Goal: Contribute content: Contribute content

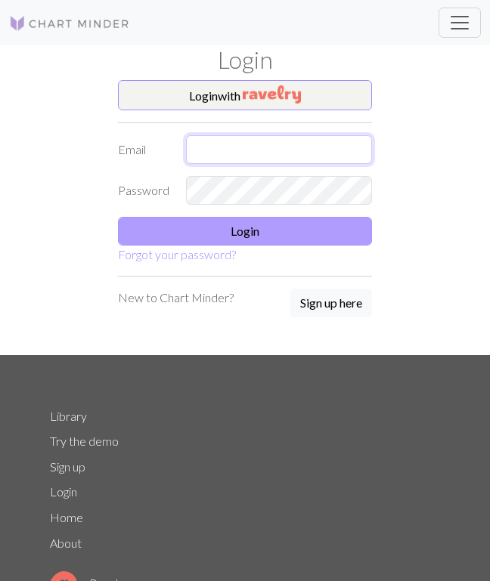
type input "[EMAIL_ADDRESS][DOMAIN_NAME]"
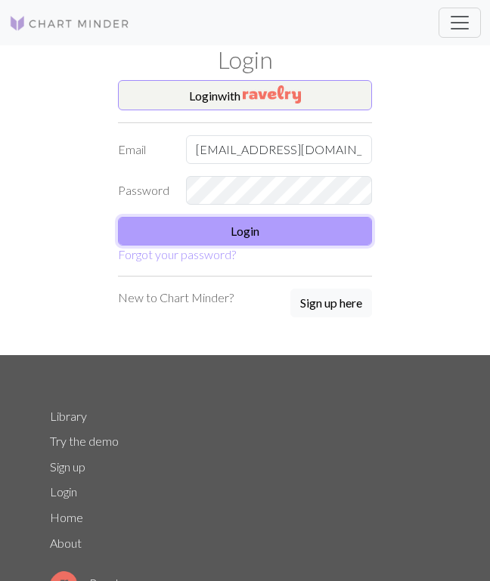
click at [235, 235] on button "Login" at bounding box center [245, 231] width 254 height 29
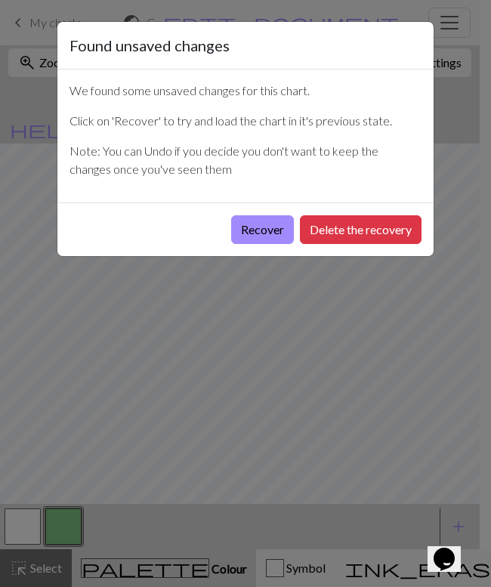
click at [266, 227] on button "Recover" at bounding box center [262, 229] width 63 height 29
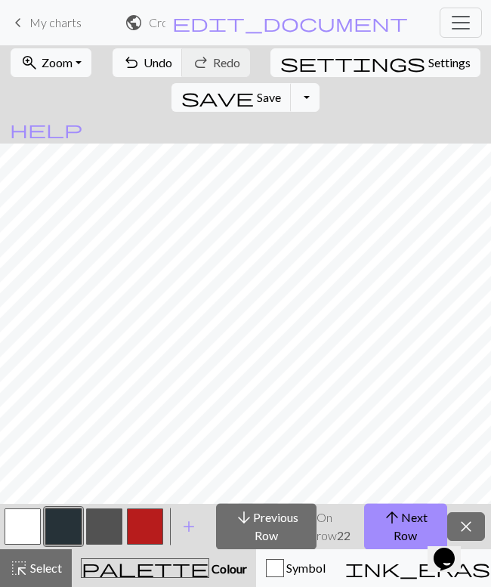
click at [274, 537] on button "arrow_downward Previous Row" at bounding box center [266, 526] width 101 height 47
click at [277, 533] on button "arrow_downward Previous Row" at bounding box center [266, 526] width 101 height 47
click at [261, 538] on button "arrow_downward Previous Row" at bounding box center [266, 526] width 101 height 47
click at [258, 531] on button "arrow_downward Previous Row" at bounding box center [266, 526] width 101 height 47
click at [256, 532] on button "arrow_downward Previous Row" at bounding box center [266, 526] width 101 height 47
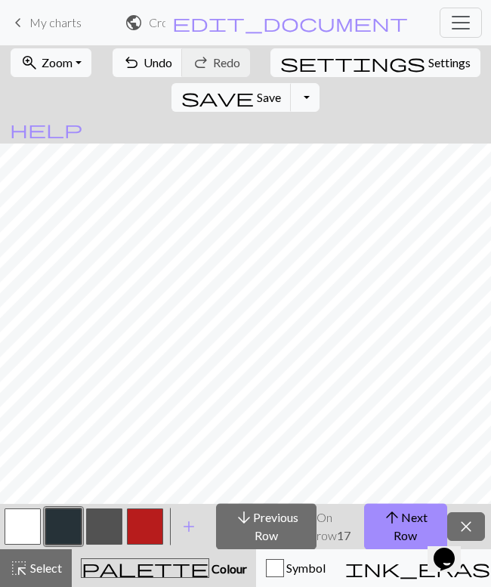
click at [253, 529] on button "arrow_downward Previous Row" at bounding box center [266, 526] width 101 height 47
click at [274, 525] on button "arrow_downward Previous Row" at bounding box center [266, 526] width 101 height 47
click at [271, 531] on button "arrow_downward Previous Row" at bounding box center [266, 526] width 101 height 47
click at [268, 530] on button "arrow_downward Previous Row" at bounding box center [266, 526] width 101 height 47
click at [262, 529] on button "arrow_downward Previous Row" at bounding box center [266, 526] width 101 height 47
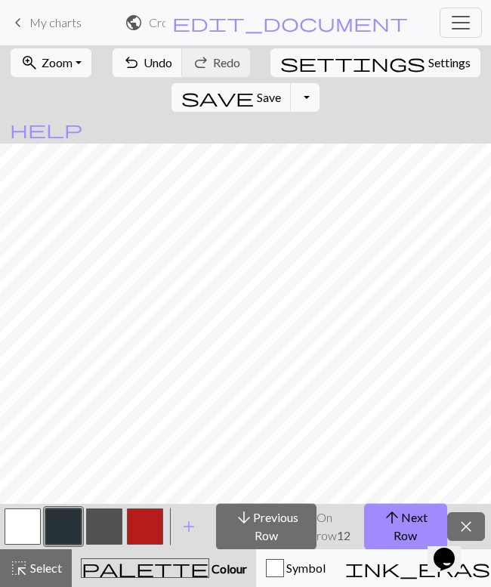
click at [259, 530] on button "arrow_downward Previous Row" at bounding box center [266, 526] width 101 height 47
click at [261, 532] on button "arrow_downward Previous Row" at bounding box center [266, 526] width 101 height 47
click at [270, 528] on button "arrow_downward Previous Row" at bounding box center [266, 526] width 101 height 47
click at [268, 529] on button "arrow_downward Previous Row" at bounding box center [268, 526] width 104 height 47
click at [266, 528] on button "arrow_downward Previous Row" at bounding box center [268, 526] width 104 height 47
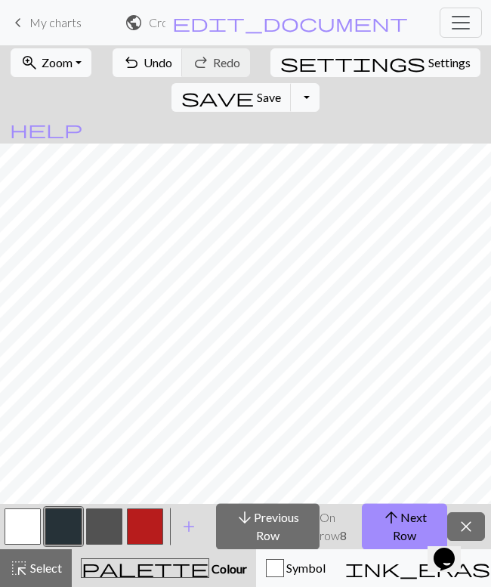
click at [265, 528] on button "arrow_downward Previous Row" at bounding box center [268, 526] width 104 height 47
click at [263, 528] on button "arrow_downward Previous Row" at bounding box center [268, 526] width 104 height 47
click at [262, 527] on button "arrow_downward Previous Row" at bounding box center [268, 526] width 104 height 47
click at [262, 526] on button "arrow_downward Previous Row" at bounding box center [268, 526] width 104 height 47
click at [261, 525] on button "arrow_downward Previous Row" at bounding box center [268, 526] width 104 height 47
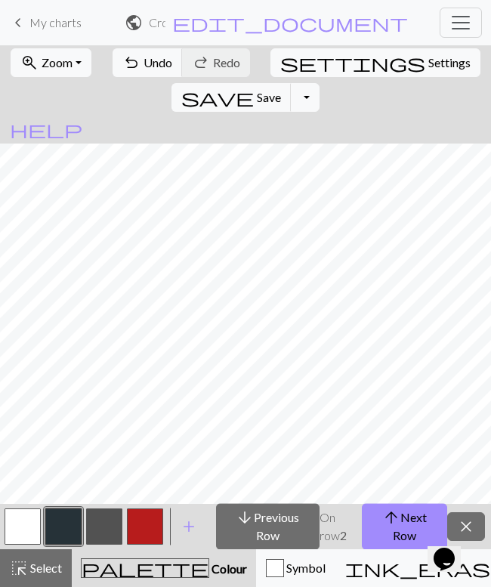
click at [263, 527] on button "arrow_downward Previous Row" at bounding box center [268, 526] width 104 height 47
click at [260, 530] on button "arrow_downward Previous Row" at bounding box center [268, 526] width 104 height 47
click at [472, 519] on span "close" at bounding box center [466, 526] width 18 height 21
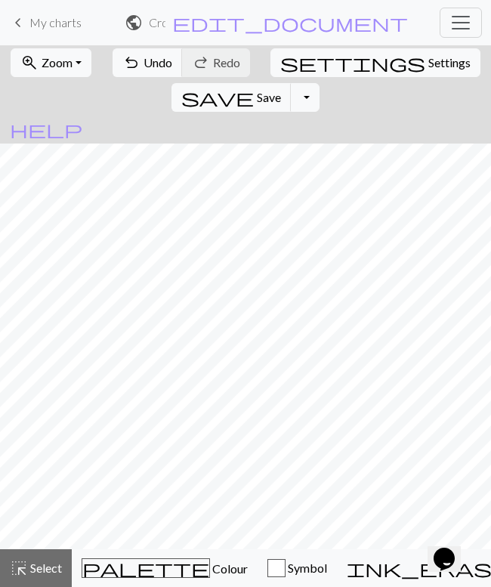
click at [50, 68] on span "Zoom" at bounding box center [57, 62] width 31 height 14
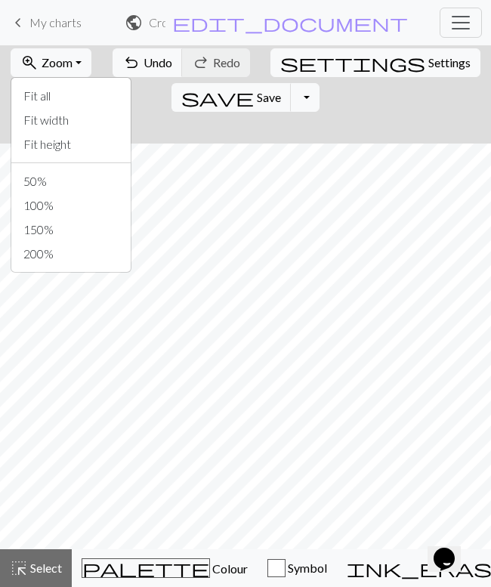
click at [56, 26] on span "My charts" at bounding box center [55, 22] width 52 height 14
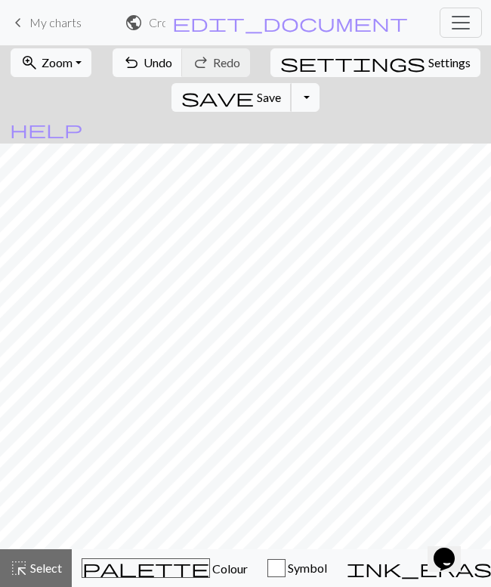
click at [281, 90] on span "Save" at bounding box center [269, 97] width 24 height 14
click at [99, 574] on span "palette" at bounding box center [145, 568] width 127 height 21
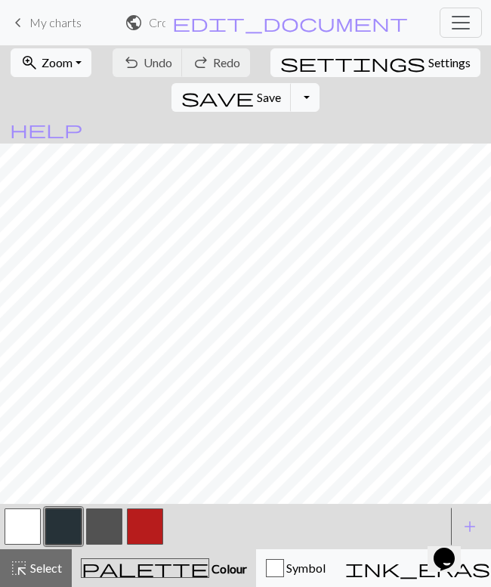
click at [25, 528] on button "button" at bounding box center [23, 527] width 36 height 36
click at [254, 87] on span "save" at bounding box center [217, 97] width 73 height 21
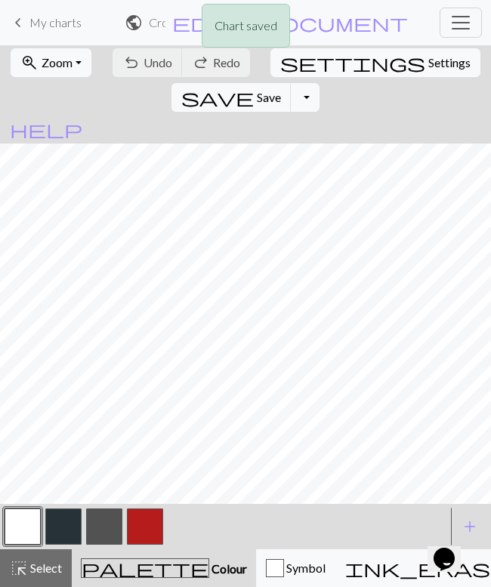
click at [73, 67] on button "zoom_in Zoom Zoom" at bounding box center [51, 62] width 81 height 29
click at [65, 33] on div "Chart saved" at bounding box center [245, 30] width 491 height 60
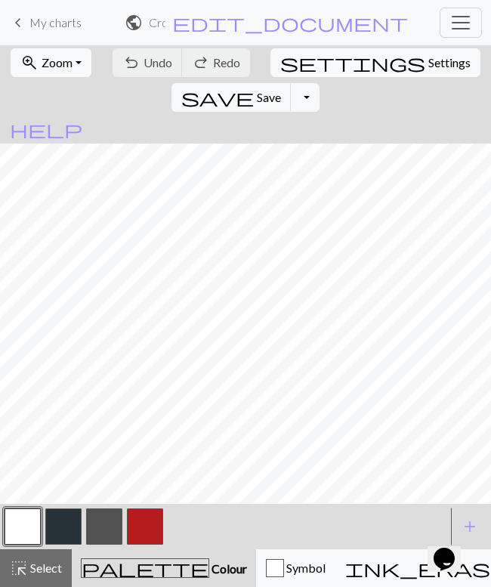
click at [70, 27] on div "Chart saved" at bounding box center [245, 30] width 491 height 60
click at [70, 23] on span "My charts" at bounding box center [55, 22] width 52 height 14
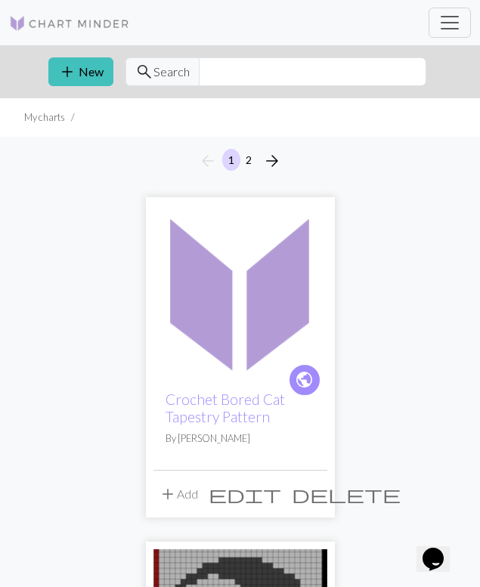
click at [84, 65] on button "add New" at bounding box center [80, 71] width 65 height 29
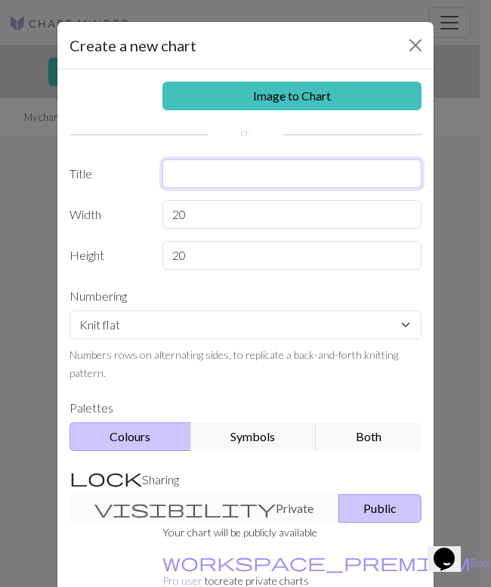
click at [283, 173] on input "text" at bounding box center [293, 174] width 260 height 29
type input "Crochet [PERSON_NAME] Map"
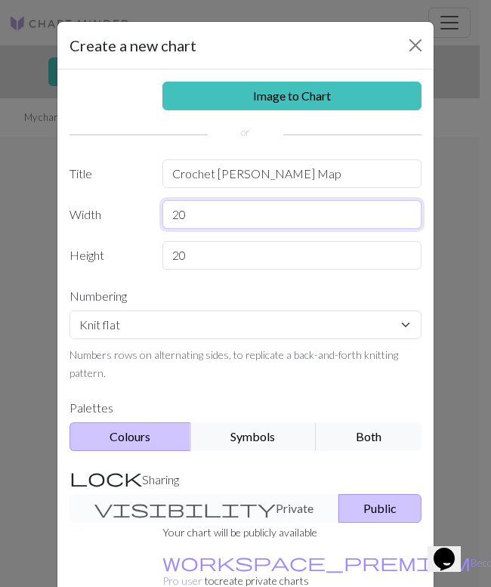
click at [287, 211] on input "20" at bounding box center [293, 214] width 260 height 29
click at [113, 234] on div "Image to Chart Title Crochet [PERSON_NAME] Map Width 20 Height 20 Numbering Kni…" at bounding box center [245, 348] width 376 height 556
click at [271, 211] on input "20" at bounding box center [293, 214] width 260 height 29
type input "2"
type input "8"
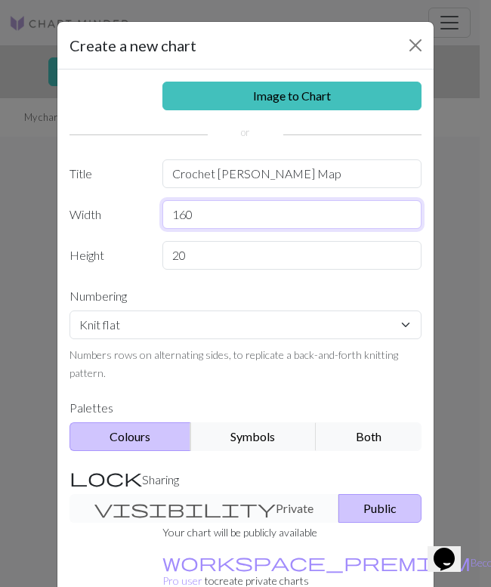
type input "160"
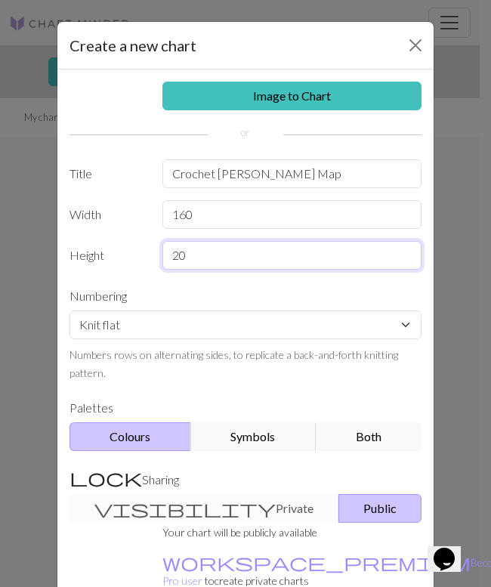
click at [226, 253] on input "20" at bounding box center [293, 255] width 260 height 29
type input "2"
type input "200"
click at [125, 276] on div "Image to Chart Title Crochet [PERSON_NAME] Map Width 160 Height 200 Numbering K…" at bounding box center [245, 348] width 376 height 556
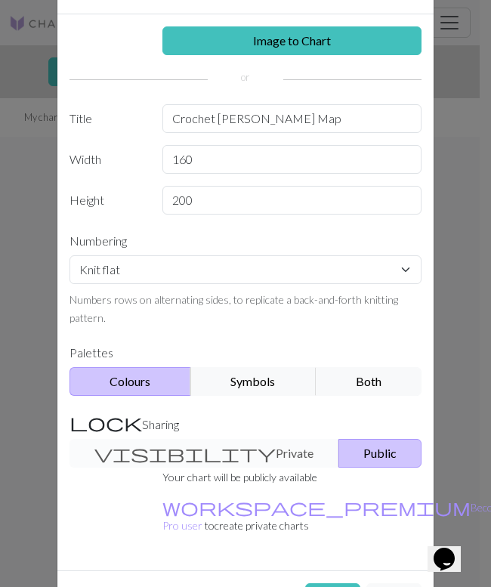
scroll to position [95, 0]
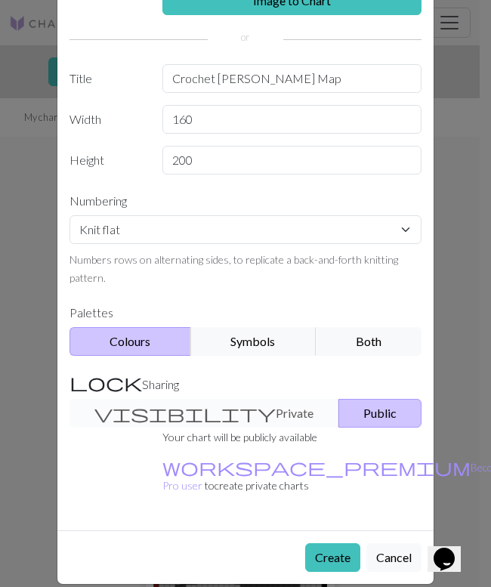
click at [321, 544] on button "Create" at bounding box center [332, 558] width 55 height 29
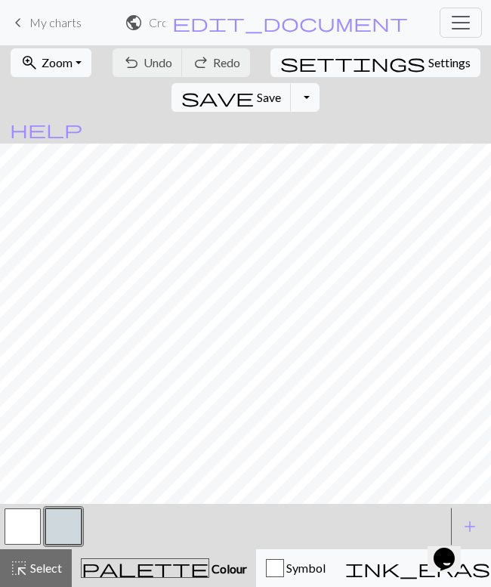
click at [65, 60] on span "Zoom" at bounding box center [57, 62] width 31 height 14
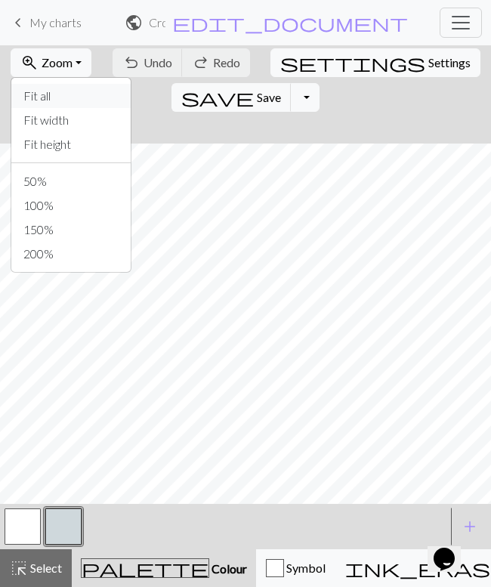
click at [80, 90] on button "Fit all" at bounding box center [70, 96] width 119 height 24
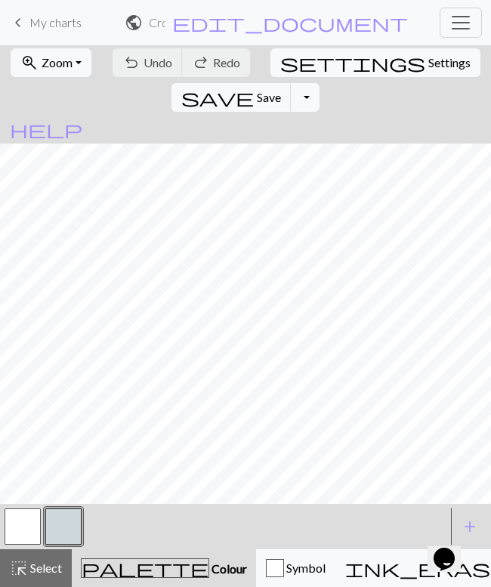
click at [68, 27] on span "My charts" at bounding box center [55, 22] width 52 height 14
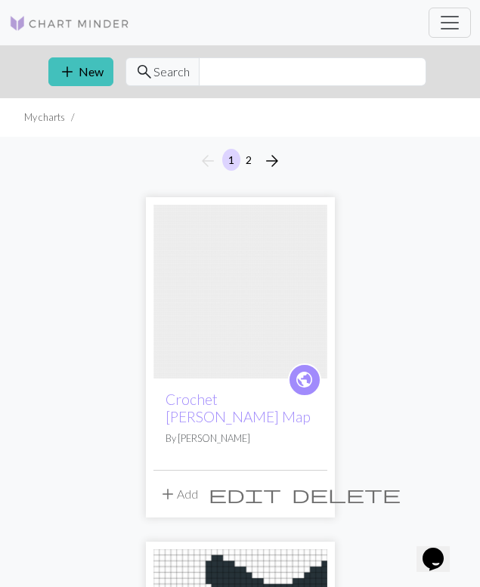
click at [230, 403] on link "Crochet [PERSON_NAME] Map" at bounding box center [238, 408] width 145 height 35
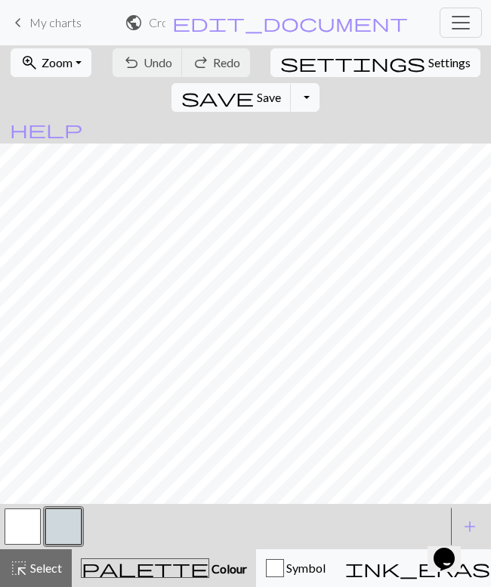
click at [166, 24] on h2 "Crochet [PERSON_NAME] Map / Crochet [PERSON_NAME] Map" at bounding box center [157, 22] width 17 height 14
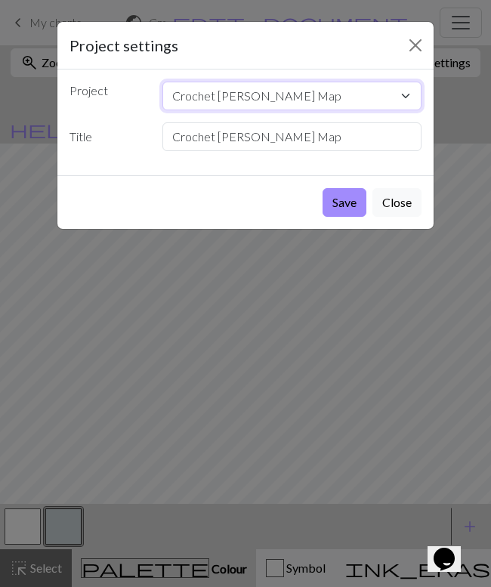
click at [358, 92] on select "Crochet [PERSON_NAME] Map Crochet Bored Cat Tapestry Pattern Crochet Magic 8 Ba…" at bounding box center [293, 96] width 260 height 29
click at [103, 179] on div "Save Close" at bounding box center [245, 202] width 376 height 54
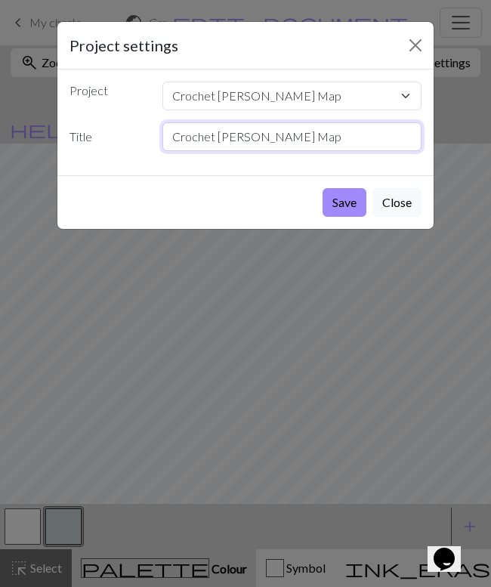
click at [341, 132] on input "Crochet [PERSON_NAME] Map" at bounding box center [293, 136] width 260 height 29
type input "Crochet Hogwarts"
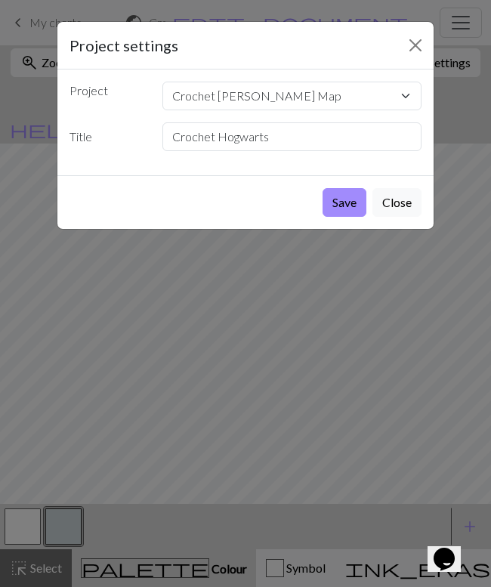
click at [342, 199] on button "Save" at bounding box center [345, 202] width 44 height 29
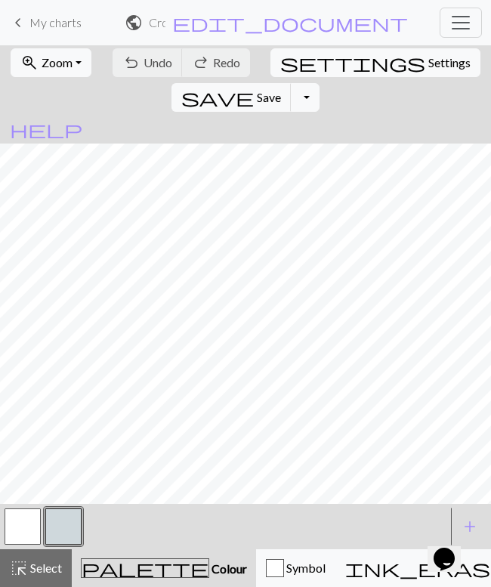
click at [429, 64] on span "Settings" at bounding box center [450, 63] width 42 height 18
select select "aran"
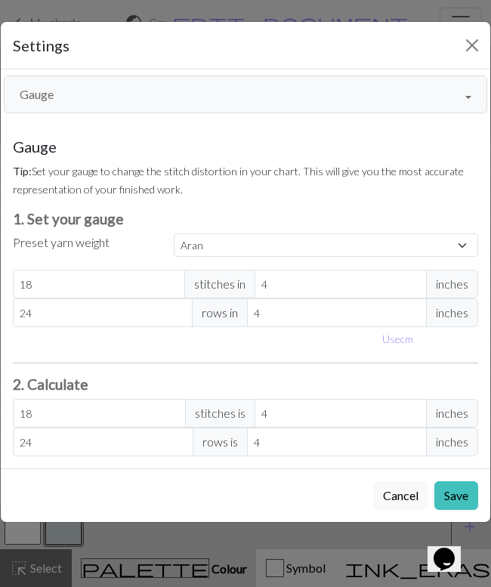
click at [287, 98] on button "Gauge" at bounding box center [246, 95] width 484 height 38
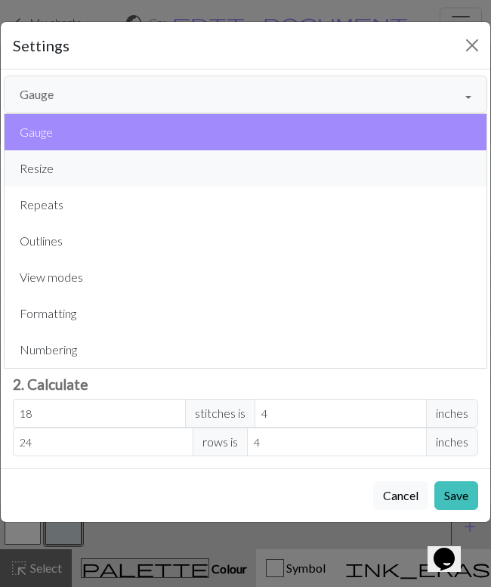
click at [211, 175] on button "Resize" at bounding box center [246, 168] width 482 height 36
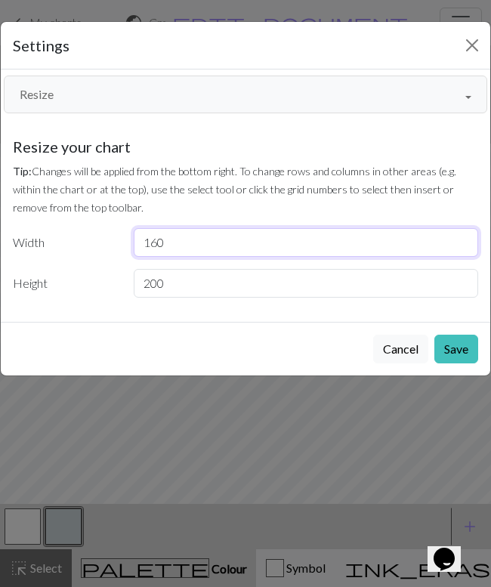
click at [275, 249] on input "160" at bounding box center [306, 242] width 345 height 29
type input "1"
type input "80"
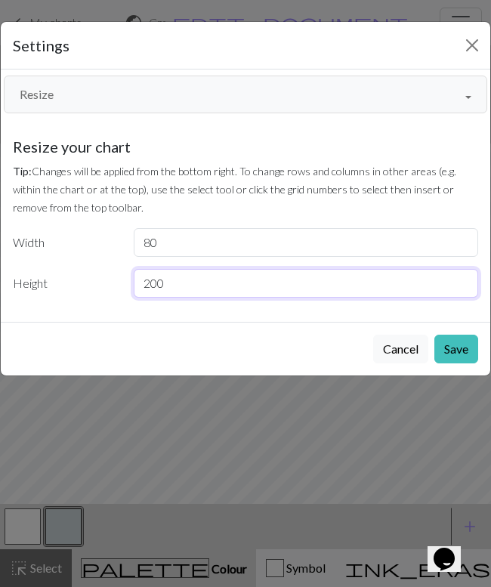
click at [164, 290] on input "200" at bounding box center [306, 283] width 345 height 29
type input "2"
type input "87"
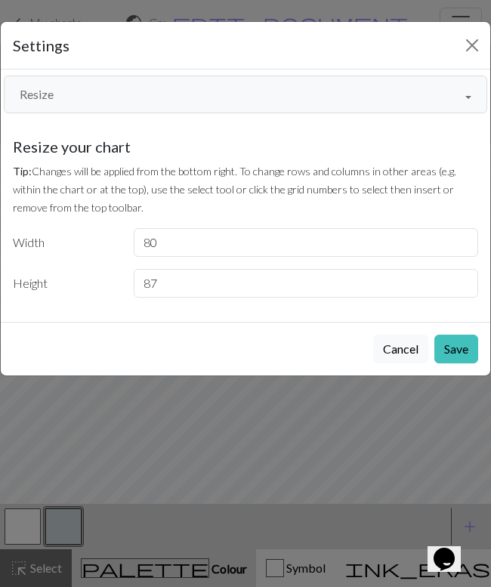
click at [92, 287] on label "Height" at bounding box center [64, 283] width 121 height 29
click at [470, 349] on button "Save" at bounding box center [457, 349] width 44 height 29
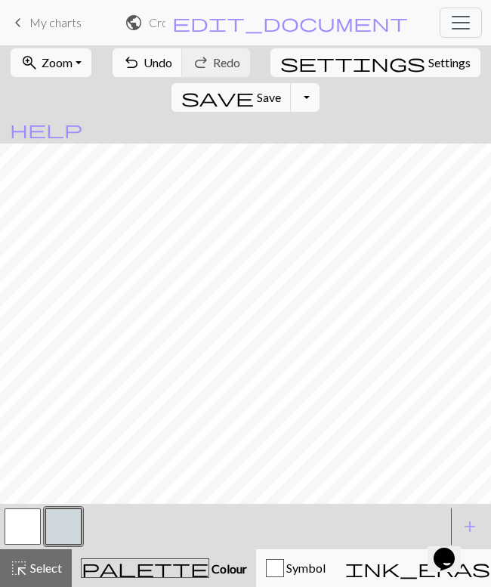
click at [429, 57] on span "Settings" at bounding box center [450, 63] width 42 height 18
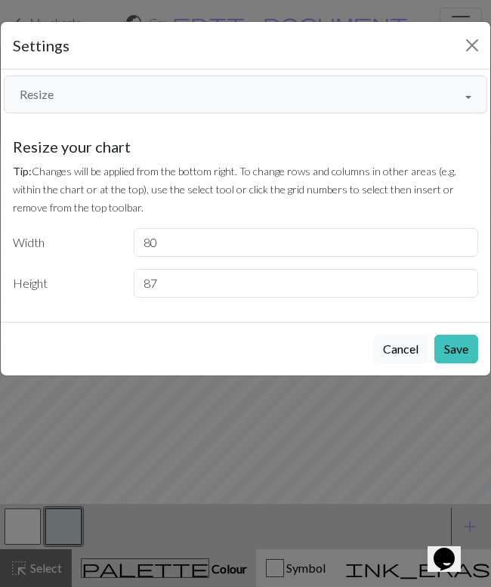
click at [266, 97] on button "Resize" at bounding box center [246, 95] width 484 height 38
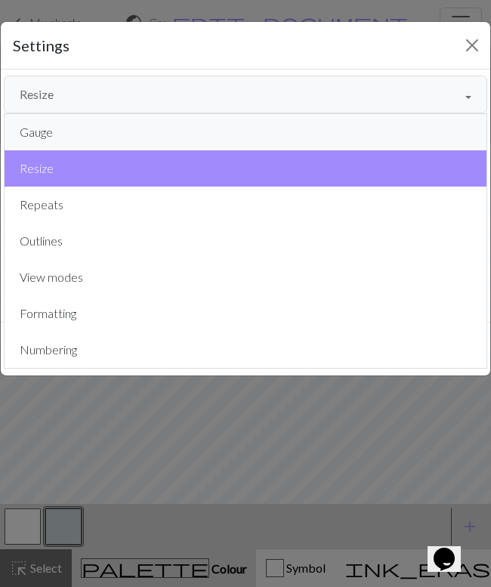
click at [174, 137] on button "Gauge" at bounding box center [246, 132] width 482 height 36
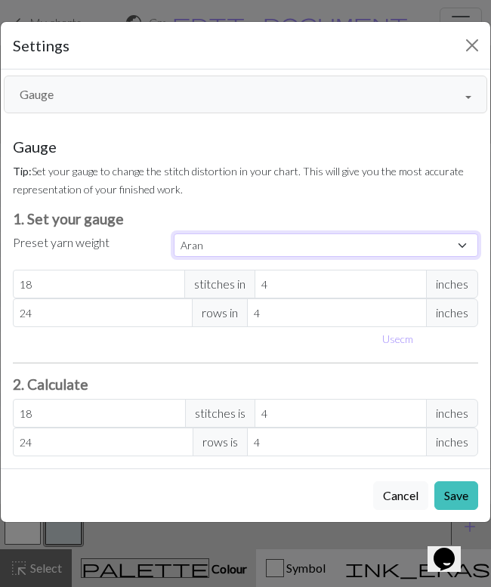
click at [339, 250] on select "Custom Square Lace Light Fingering Fingering Sport Double knit Worsted Aran Bul…" at bounding box center [326, 245] width 305 height 23
select select "square"
click at [174, 234] on select "Custom Square Lace Light Fingering Fingering Sport Double knit Worsted Aran Bul…" at bounding box center [326, 245] width 305 height 23
type input "32"
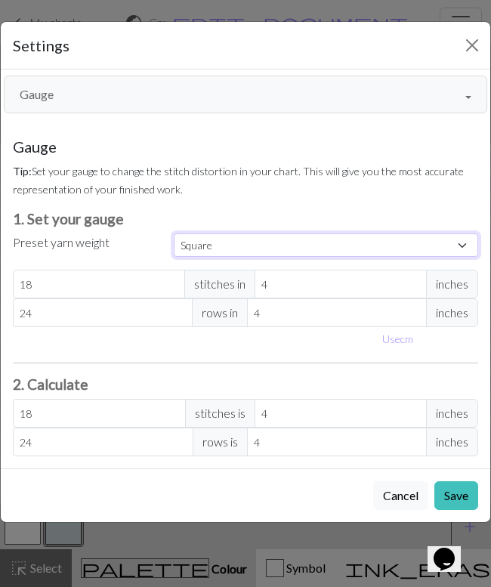
type input "32"
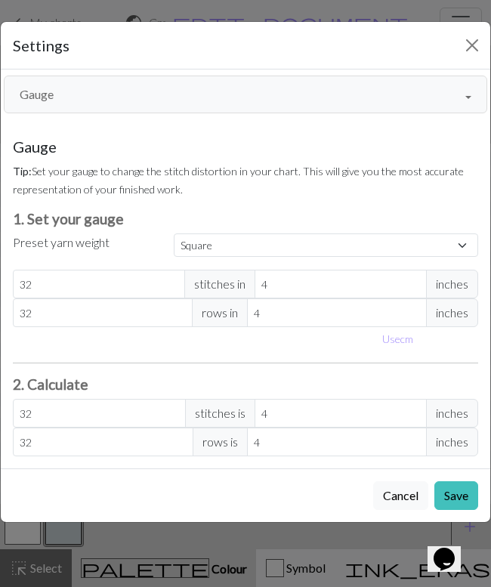
click at [451, 494] on button "Save" at bounding box center [457, 496] width 44 height 29
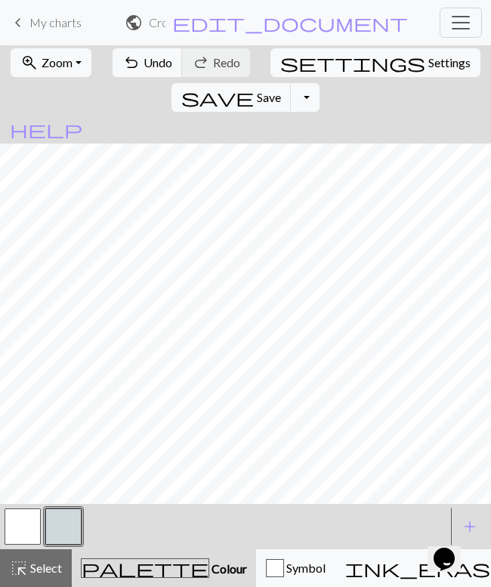
click at [80, 66] on button "zoom_in Zoom Zoom" at bounding box center [51, 62] width 81 height 29
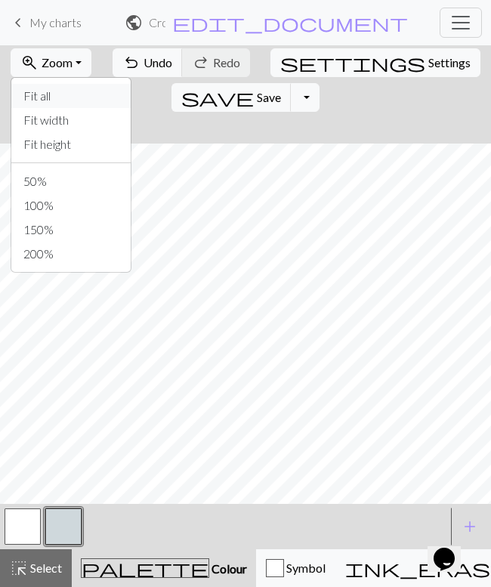
click at [74, 95] on button "Fit all" at bounding box center [70, 96] width 119 height 24
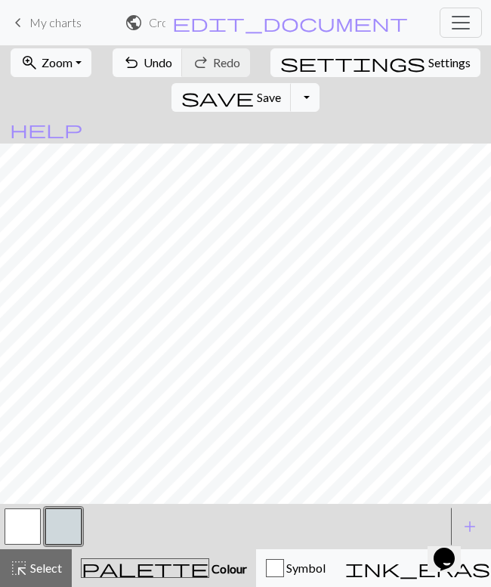
click at [54, 71] on button "zoom_in Zoom Zoom" at bounding box center [51, 62] width 81 height 29
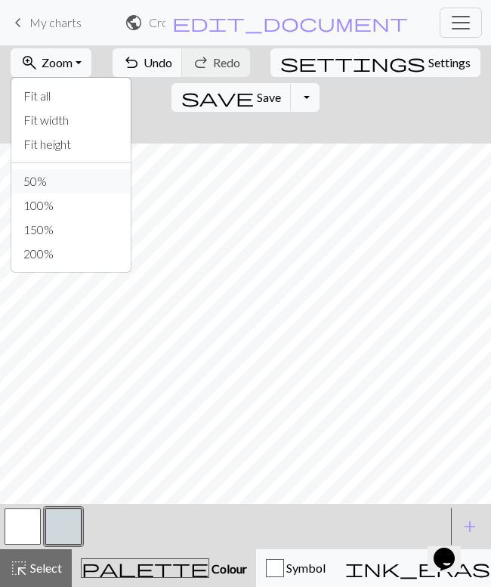
click at [60, 176] on button "50%" at bounding box center [70, 181] width 119 height 24
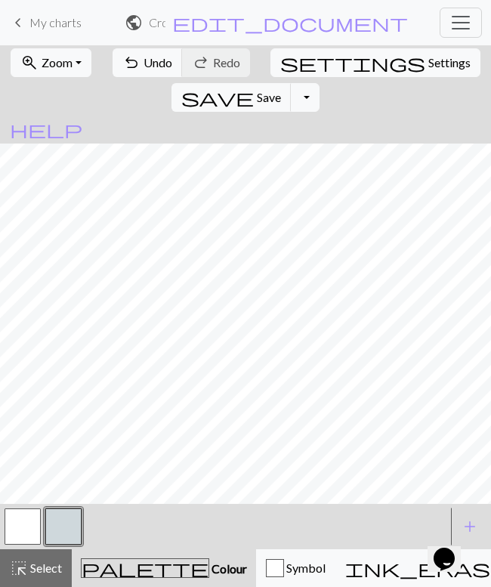
click at [80, 74] on button "zoom_in Zoom Zoom" at bounding box center [51, 62] width 81 height 29
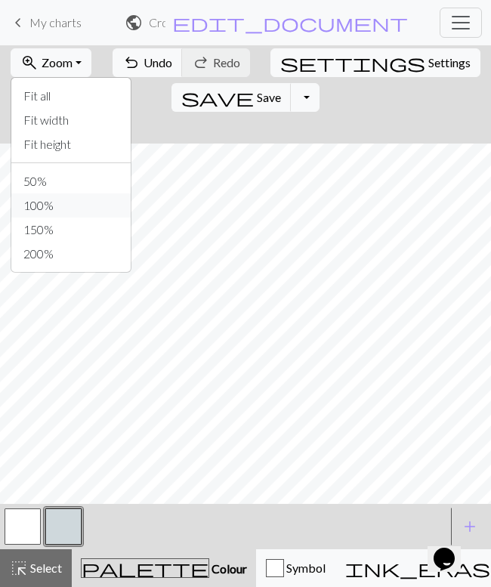
click at [65, 206] on button "100%" at bounding box center [70, 206] width 119 height 24
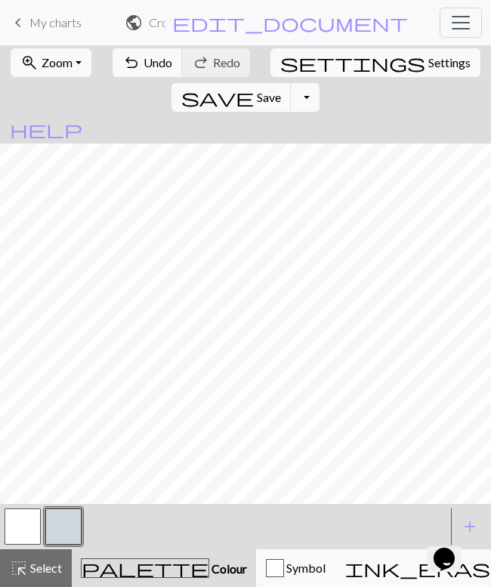
click at [57, 530] on button "button" at bounding box center [63, 527] width 36 height 36
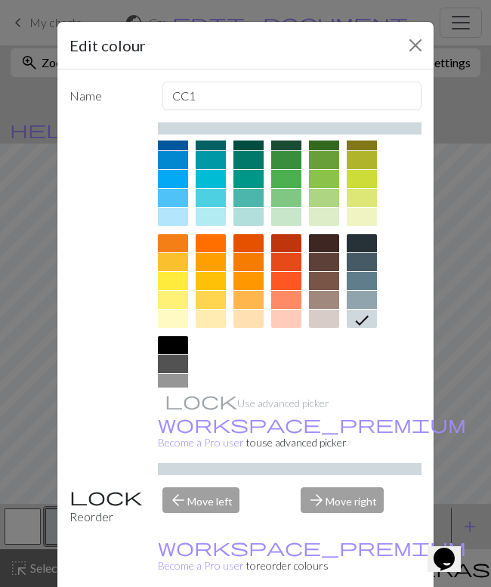
scroll to position [166, 0]
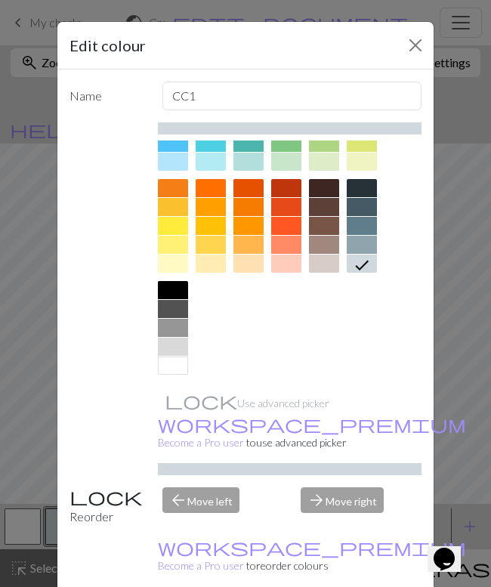
click at [169, 295] on div at bounding box center [173, 290] width 30 height 18
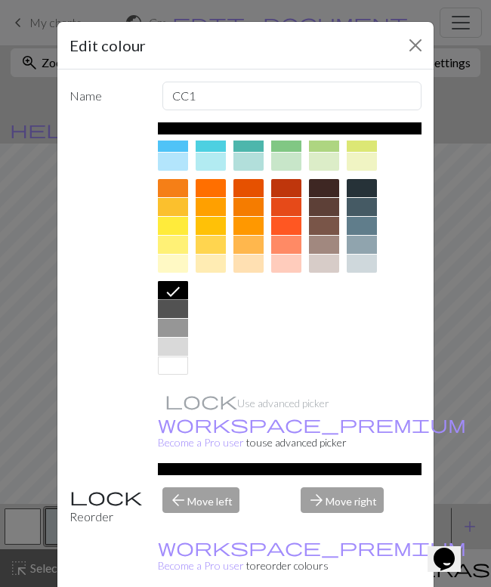
click at [170, 311] on div at bounding box center [173, 309] width 30 height 18
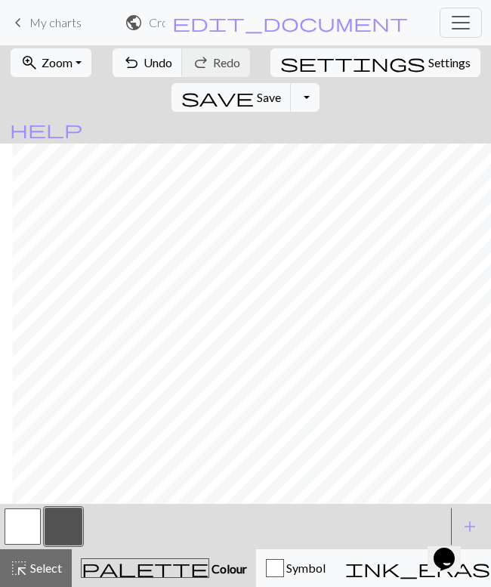
scroll to position [0, 122]
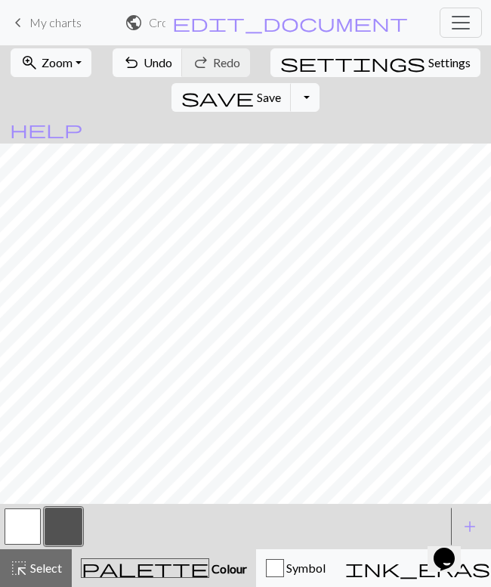
click at [39, 509] on button "button" at bounding box center [23, 527] width 36 height 36
click at [62, 522] on button "button" at bounding box center [63, 527] width 36 height 36
click at [27, 530] on button "button" at bounding box center [23, 527] width 36 height 36
click at [67, 531] on button "button" at bounding box center [63, 527] width 36 height 36
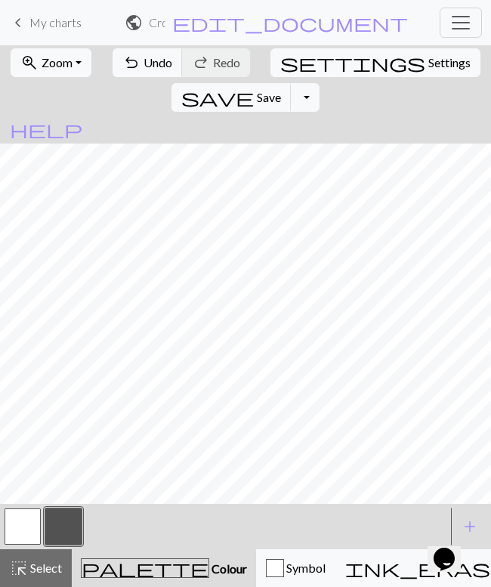
scroll to position [0, 22]
click at [31, 518] on button "button" at bounding box center [23, 527] width 36 height 36
click at [66, 527] on button "button" at bounding box center [63, 527] width 36 height 36
click at [144, 61] on span "Undo" at bounding box center [158, 62] width 29 height 14
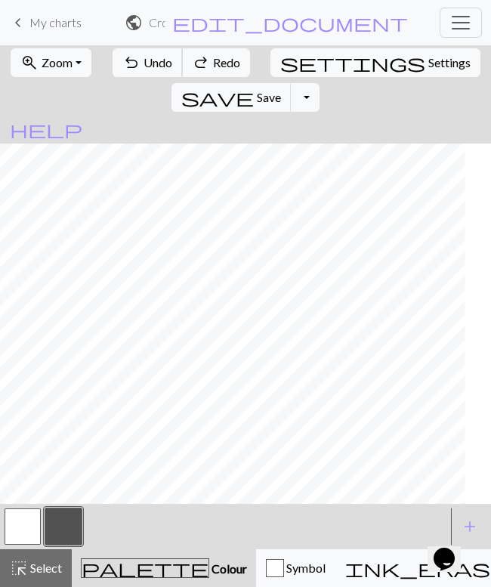
scroll to position [1, 13]
click at [144, 61] on span "Undo" at bounding box center [158, 62] width 29 height 14
click at [29, 528] on button "button" at bounding box center [23, 527] width 36 height 36
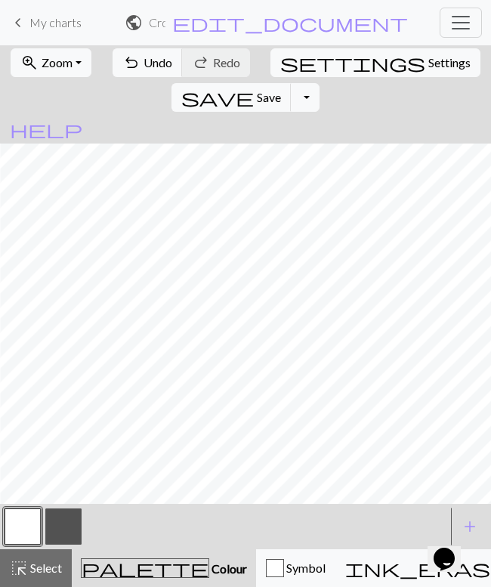
click at [76, 518] on button "button" at bounding box center [63, 527] width 36 height 36
click at [33, 525] on button "button" at bounding box center [23, 527] width 36 height 36
click at [70, 519] on button "button" at bounding box center [63, 527] width 36 height 36
click at [122, 64] on span "undo" at bounding box center [131, 62] width 18 height 21
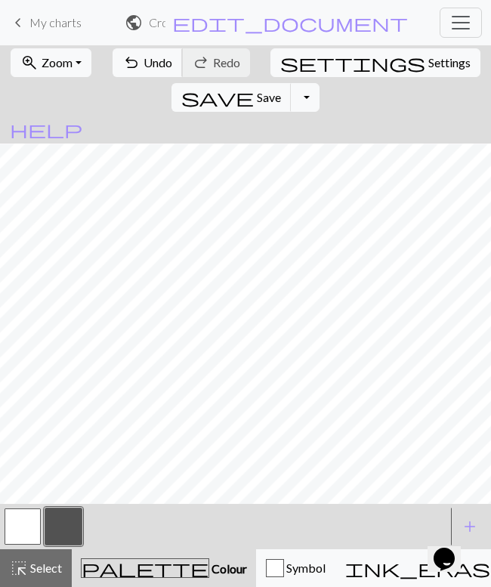
click at [130, 64] on button "undo Undo Undo" at bounding box center [148, 62] width 70 height 29
click at [131, 63] on button "undo Undo Undo" at bounding box center [148, 62] width 70 height 29
click at [145, 60] on span "Undo" at bounding box center [158, 62] width 29 height 14
click at [144, 60] on span "Undo" at bounding box center [158, 62] width 29 height 14
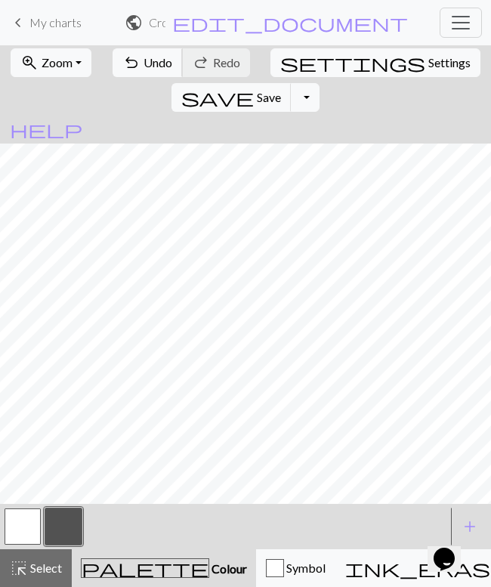
click at [144, 63] on span "Undo" at bounding box center [158, 62] width 29 height 14
click at [144, 56] on span "Undo" at bounding box center [158, 62] width 29 height 14
click at [149, 72] on button "undo Undo Undo" at bounding box center [148, 62] width 70 height 29
click at [136, 70] on button "undo Undo Undo" at bounding box center [148, 62] width 70 height 29
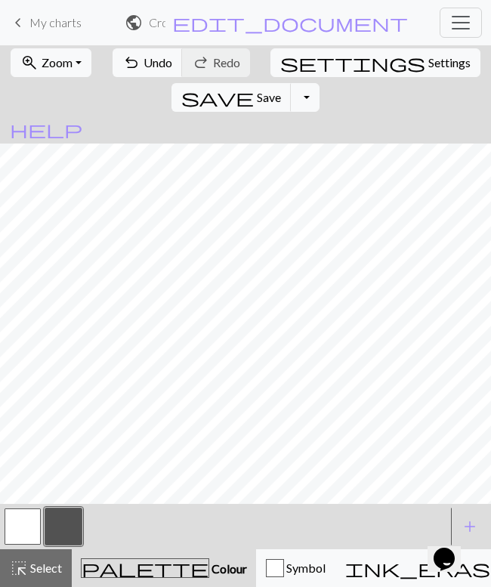
click at [21, 524] on button "button" at bounding box center [23, 527] width 36 height 36
click at [64, 508] on div at bounding box center [63, 527] width 41 height 41
click at [69, 526] on button "button" at bounding box center [63, 527] width 36 height 36
click at [144, 57] on span "Undo" at bounding box center [158, 62] width 29 height 14
click at [144, 60] on span "Undo" at bounding box center [158, 62] width 29 height 14
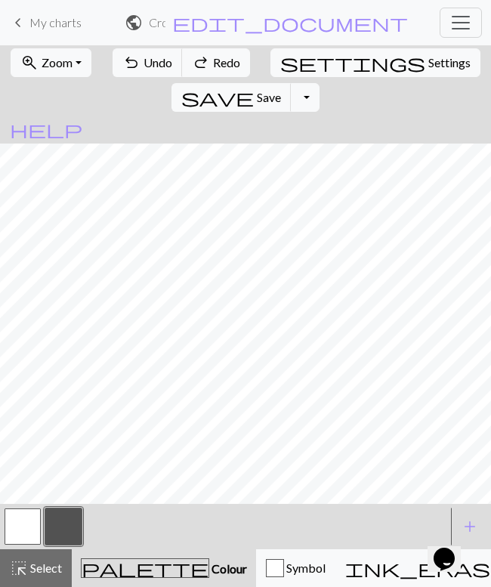
click at [215, 63] on span "Redo" at bounding box center [226, 62] width 27 height 14
click at [130, 66] on button "undo Undo Undo" at bounding box center [148, 62] width 70 height 29
click at [147, 68] on span "Undo" at bounding box center [158, 62] width 29 height 14
click at [144, 64] on span "Undo" at bounding box center [158, 62] width 29 height 14
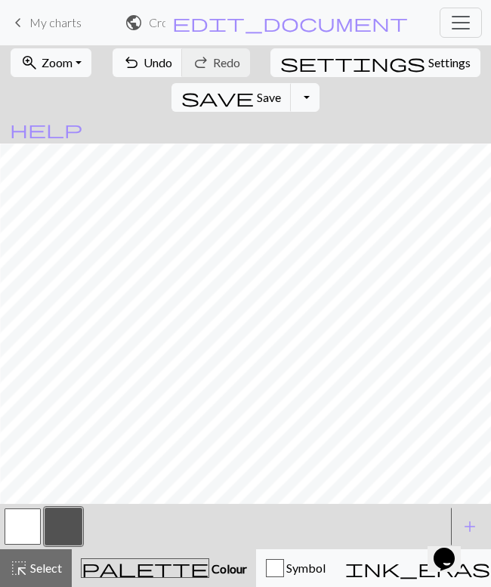
click at [29, 533] on button "button" at bounding box center [23, 527] width 36 height 36
click at [66, 526] on button "button" at bounding box center [63, 527] width 36 height 36
click at [144, 63] on span "Undo" at bounding box center [158, 62] width 29 height 14
click at [26, 526] on button "button" at bounding box center [23, 527] width 36 height 36
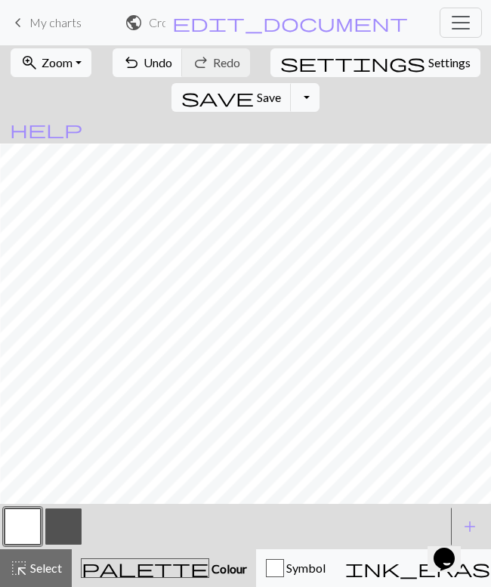
click at [54, 530] on button "button" at bounding box center [63, 527] width 36 height 36
click at [152, 66] on span "Undo" at bounding box center [158, 62] width 29 height 14
click at [124, 62] on span "undo" at bounding box center [131, 62] width 18 height 21
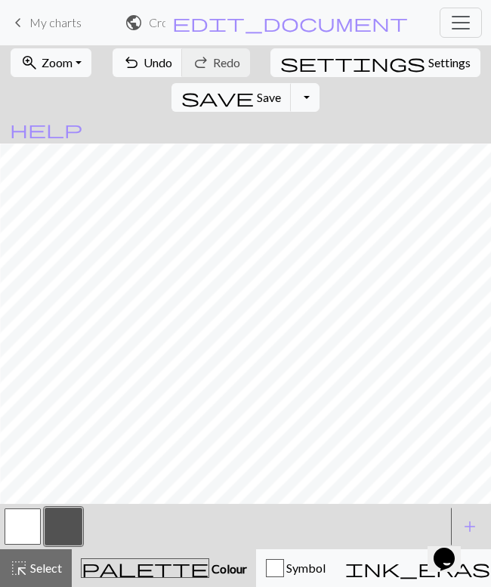
click at [36, 524] on button "button" at bounding box center [23, 527] width 36 height 36
click at [74, 519] on button "button" at bounding box center [63, 527] width 36 height 36
click at [144, 65] on span "Undo" at bounding box center [158, 62] width 29 height 14
click at [34, 528] on button "button" at bounding box center [23, 527] width 36 height 36
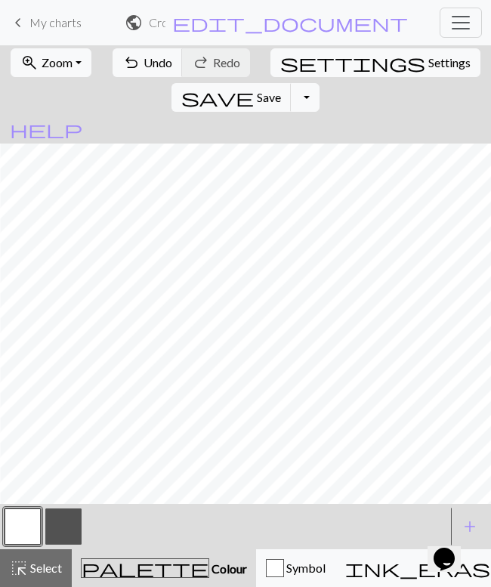
click at [36, 527] on button "button" at bounding box center [23, 527] width 36 height 36
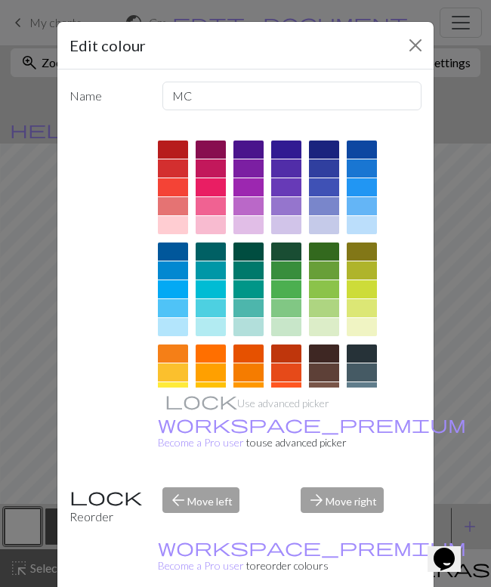
click at [426, 358] on div "Name MC Use advanced picker workspace_premium Become a Pro user to use advanced…" at bounding box center [245, 334] width 376 height 529
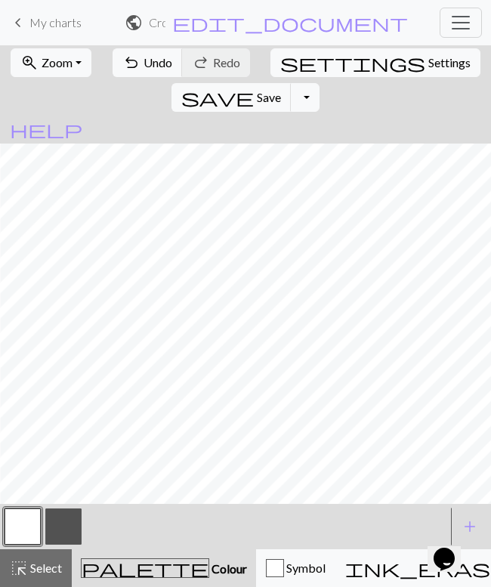
click at [71, 528] on button "button" at bounding box center [63, 527] width 36 height 36
click at [144, 69] on span "Undo" at bounding box center [158, 62] width 29 height 14
click at [147, 62] on span "Undo" at bounding box center [158, 62] width 29 height 14
click at [147, 59] on span "Undo" at bounding box center [158, 62] width 29 height 14
click at [43, 516] on div at bounding box center [63, 527] width 41 height 41
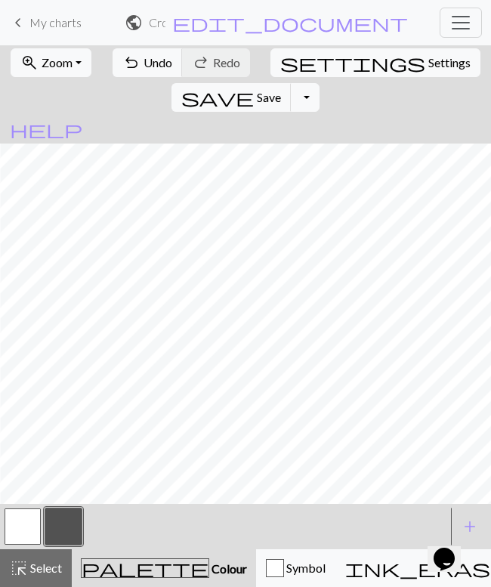
click at [23, 523] on button "button" at bounding box center [23, 527] width 36 height 36
click at [74, 519] on button "button" at bounding box center [63, 527] width 36 height 36
click at [144, 59] on span "Undo" at bounding box center [158, 62] width 29 height 14
click at [144, 65] on span "Undo" at bounding box center [158, 62] width 29 height 14
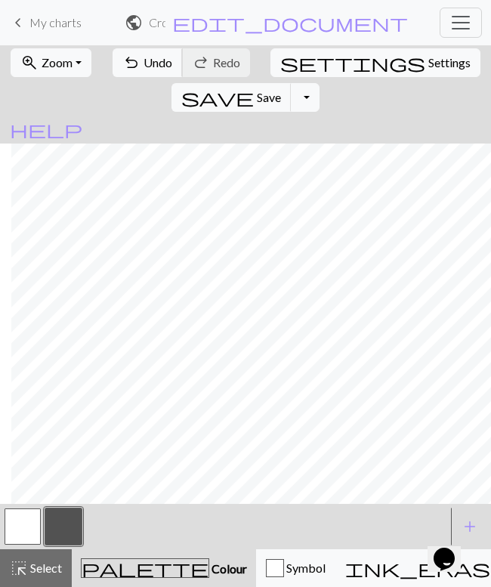
click at [122, 54] on span "undo" at bounding box center [131, 62] width 18 height 21
click at [16, 532] on button "button" at bounding box center [23, 527] width 36 height 36
click at [57, 526] on button "button" at bounding box center [63, 527] width 36 height 36
click at [29, 526] on button "button" at bounding box center [23, 527] width 36 height 36
click at [65, 525] on button "button" at bounding box center [63, 527] width 36 height 36
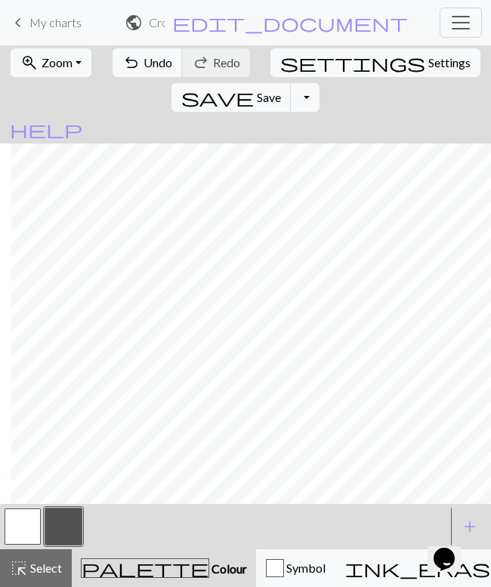
click at [32, 522] on button "button" at bounding box center [23, 527] width 36 height 36
click at [72, 523] on button "button" at bounding box center [63, 527] width 36 height 36
click at [23, 529] on button "button" at bounding box center [23, 527] width 36 height 36
click at [70, 527] on button "button" at bounding box center [63, 527] width 36 height 36
click at [23, 524] on button "button" at bounding box center [23, 527] width 36 height 36
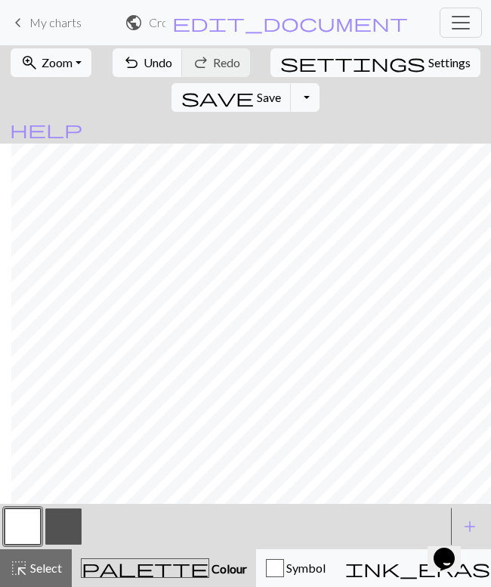
click at [60, 532] on button "button" at bounding box center [63, 527] width 36 height 36
click at [32, 528] on button "button" at bounding box center [23, 527] width 36 height 36
click at [64, 521] on button "button" at bounding box center [63, 527] width 36 height 36
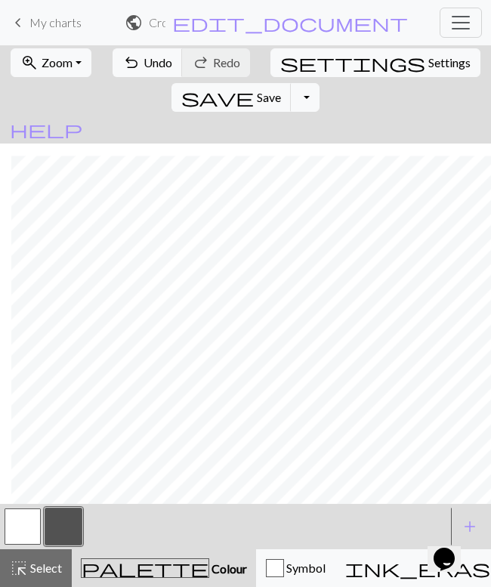
scroll to position [115, 389]
click at [37, 527] on button "button" at bounding box center [23, 527] width 36 height 36
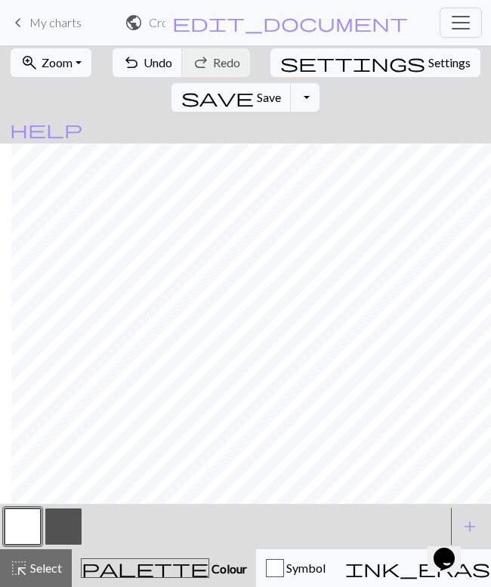
click at [65, 520] on button "button" at bounding box center [63, 527] width 36 height 36
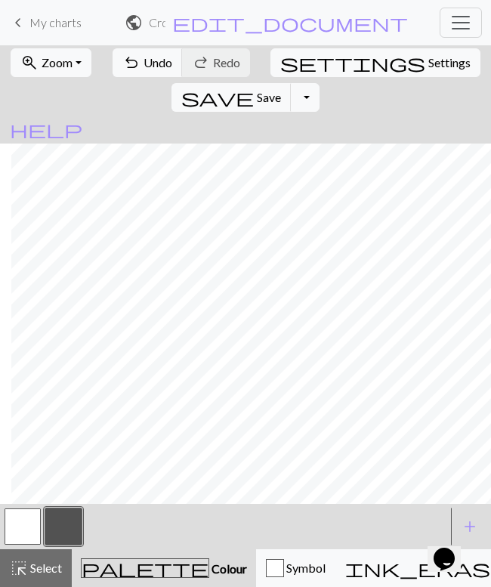
scroll to position [203, 389]
click at [29, 521] on button "button" at bounding box center [23, 527] width 36 height 36
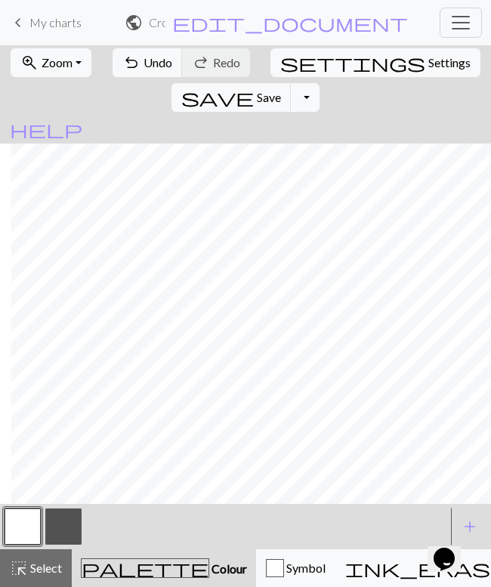
click at [73, 522] on button "button" at bounding box center [63, 527] width 36 height 36
click at [29, 522] on button "button" at bounding box center [23, 527] width 36 height 36
click at [66, 536] on button "button" at bounding box center [63, 527] width 36 height 36
click at [27, 528] on button "button" at bounding box center [23, 527] width 36 height 36
click at [68, 521] on button "button" at bounding box center [63, 527] width 36 height 36
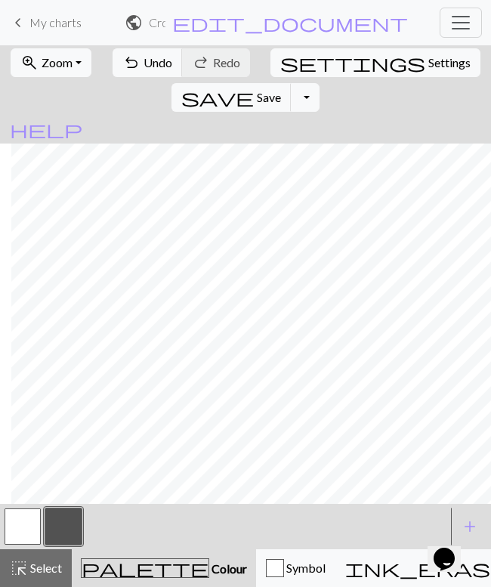
scroll to position [277, 389]
click at [144, 65] on span "Undo" at bounding box center [158, 62] width 29 height 14
click at [131, 64] on button "undo Undo Undo" at bounding box center [148, 62] width 70 height 29
click at [123, 62] on span "undo" at bounding box center [131, 62] width 18 height 21
click at [23, 528] on button "button" at bounding box center [23, 527] width 36 height 36
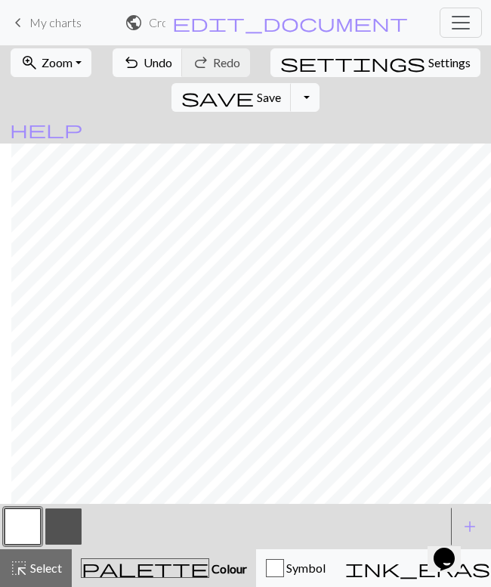
click at [59, 523] on button "button" at bounding box center [63, 527] width 36 height 36
click at [147, 64] on span "Undo" at bounding box center [158, 62] width 29 height 14
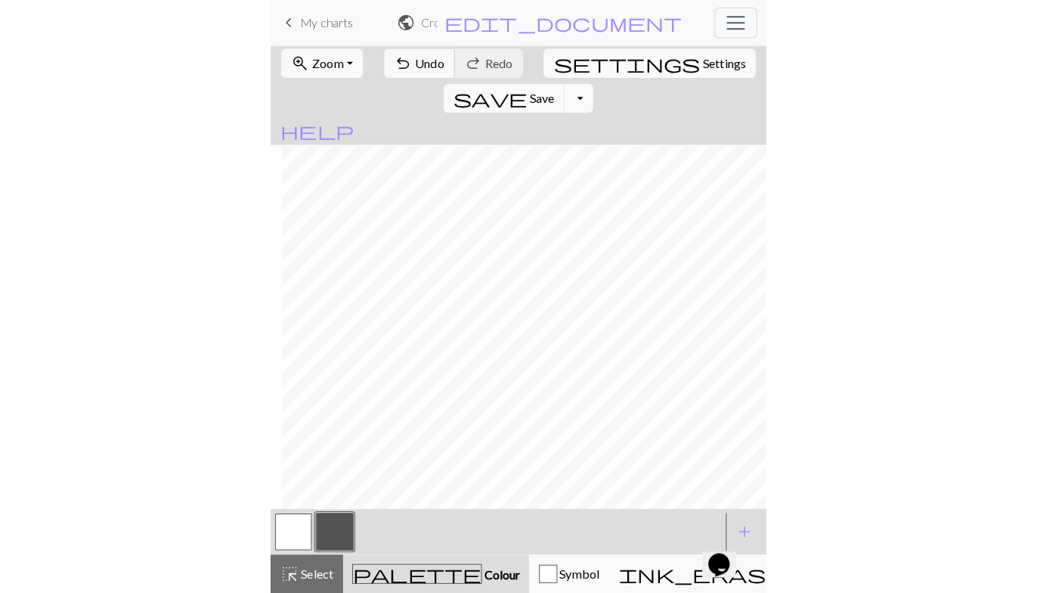
scroll to position [344, 389]
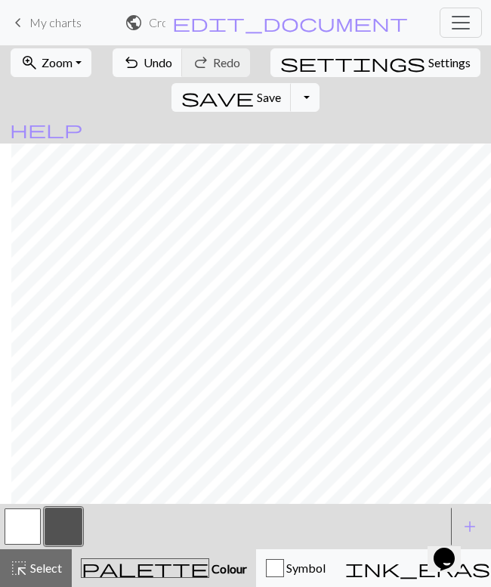
click at [28, 516] on button "button" at bounding box center [23, 527] width 36 height 36
click at [65, 519] on button "button" at bounding box center [63, 527] width 36 height 36
click at [152, 68] on span "Undo" at bounding box center [158, 62] width 29 height 14
click at [144, 67] on span "Undo" at bounding box center [158, 62] width 29 height 14
click at [217, 61] on span "Redo" at bounding box center [226, 62] width 27 height 14
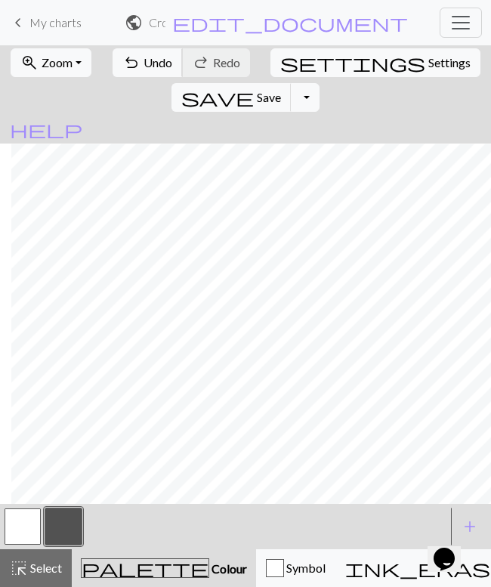
click at [144, 69] on span "Undo" at bounding box center [158, 62] width 29 height 14
click at [213, 64] on span "Redo" at bounding box center [226, 62] width 27 height 14
click at [53, 62] on span "Zoom" at bounding box center [57, 62] width 31 height 14
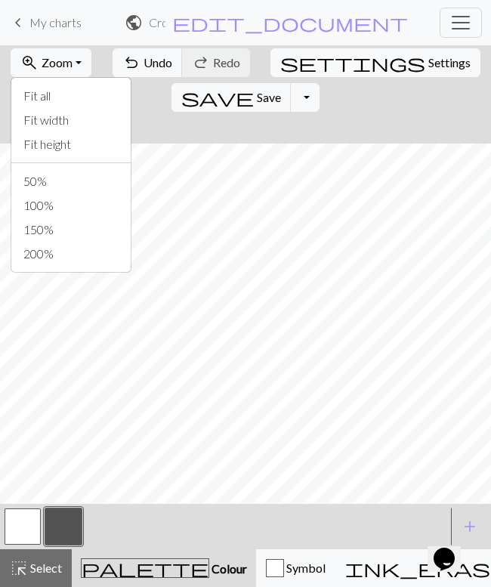
click at [60, 58] on span "Zoom" at bounding box center [57, 62] width 31 height 14
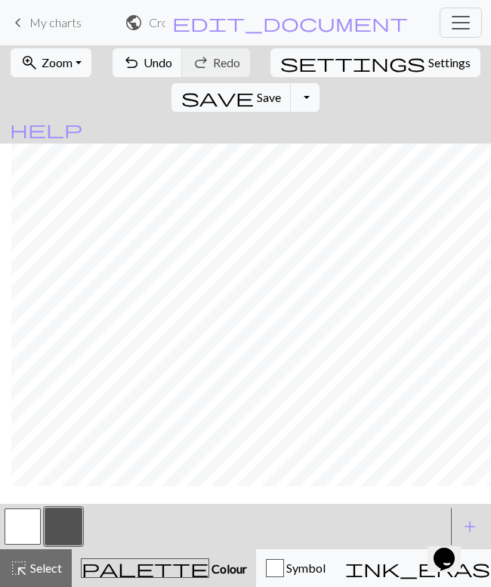
scroll to position [639, 575]
click at [58, 63] on span "Zoom" at bounding box center [57, 62] width 31 height 14
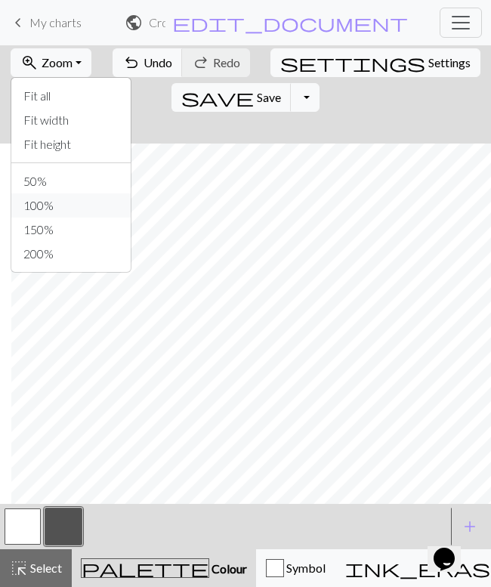
click at [57, 206] on button "100%" at bounding box center [70, 206] width 119 height 24
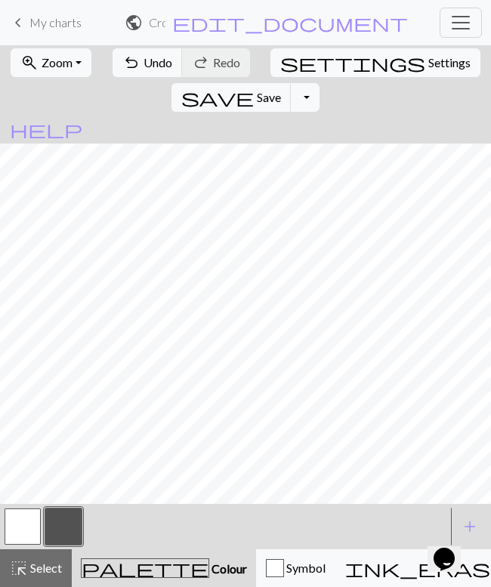
click at [64, 67] on span "Zoom" at bounding box center [57, 62] width 31 height 14
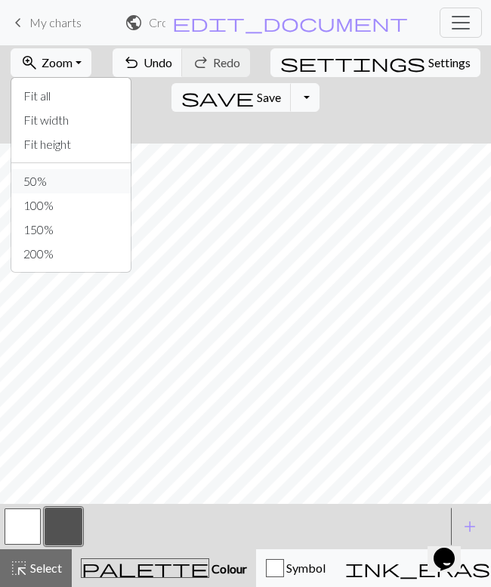
click at [51, 179] on button "50%" at bounding box center [70, 181] width 119 height 24
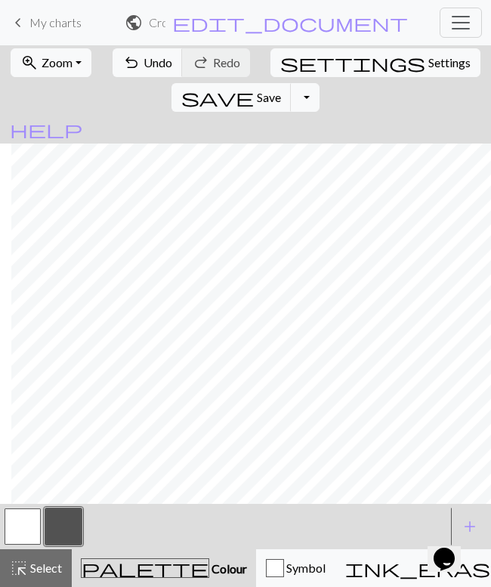
scroll to position [298, 178]
click at [281, 90] on span "Save" at bounding box center [269, 97] width 24 height 14
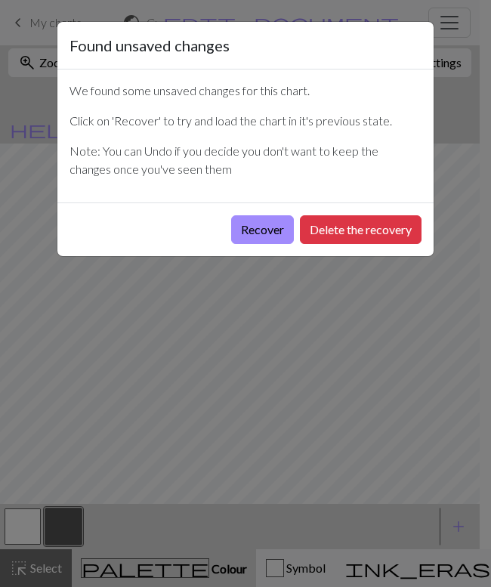
click at [253, 231] on button "Recover" at bounding box center [262, 229] width 63 height 29
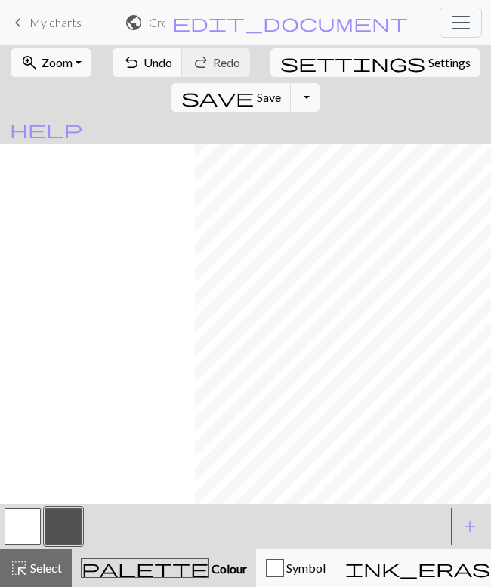
scroll to position [971, 798]
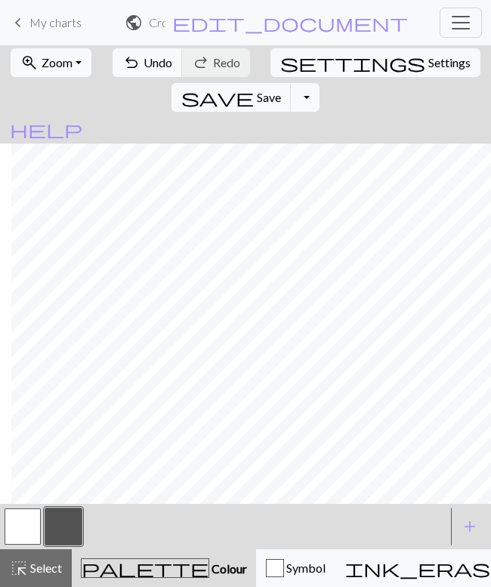
click at [60, 67] on span "Zoom" at bounding box center [57, 62] width 31 height 14
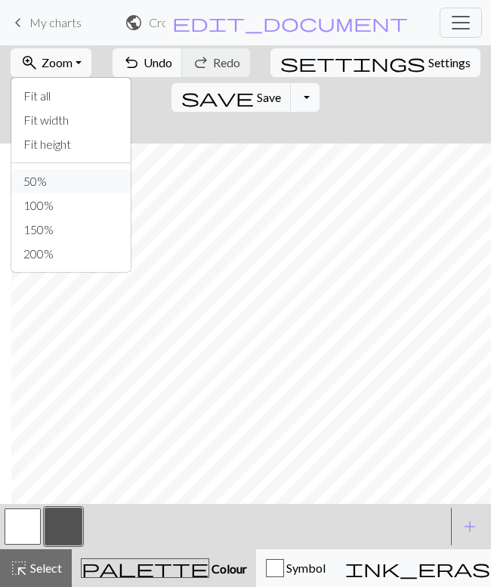
click at [47, 184] on button "50%" at bounding box center [70, 181] width 119 height 24
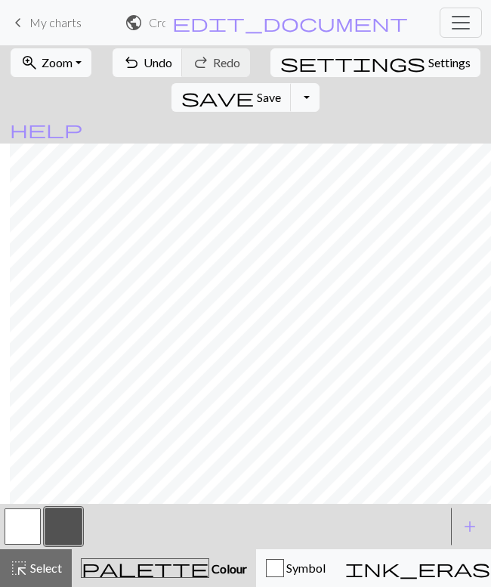
scroll to position [298, 176]
click at [144, 59] on span "Undo" at bounding box center [158, 62] width 29 height 14
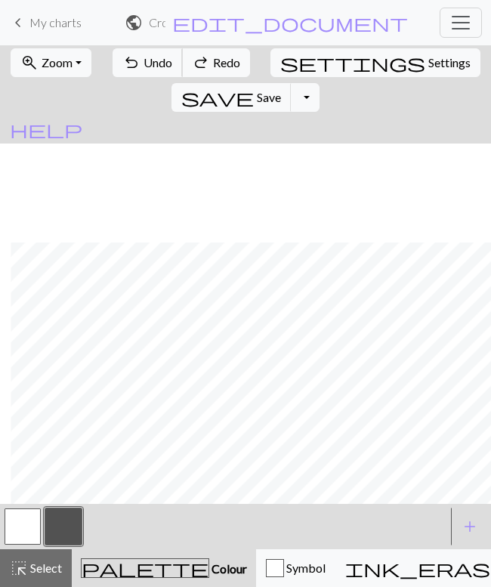
scroll to position [419, 289]
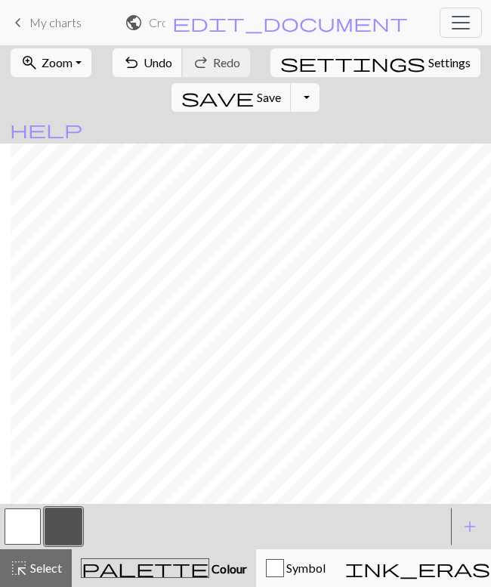
click at [144, 66] on span "Undo" at bounding box center [158, 62] width 29 height 14
click at [144, 67] on span "Undo" at bounding box center [158, 62] width 29 height 14
click at [214, 59] on div "undo Undo Undo redo Redo Redo" at bounding box center [181, 62] width 141 height 35
click at [156, 63] on span "Undo" at bounding box center [158, 62] width 29 height 14
click at [22, 525] on button "button" at bounding box center [23, 527] width 36 height 36
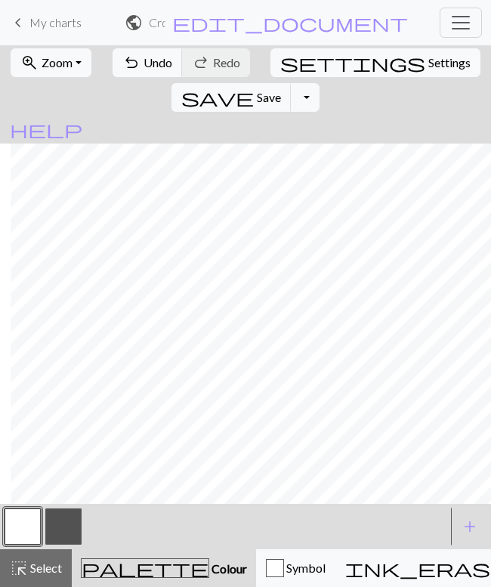
click at [59, 525] on button "button" at bounding box center [63, 527] width 36 height 36
click at [26, 530] on button "button" at bounding box center [23, 527] width 36 height 36
click at [63, 525] on button "button" at bounding box center [63, 527] width 36 height 36
click at [144, 57] on span "Undo" at bounding box center [158, 62] width 29 height 14
click at [144, 59] on span "Undo" at bounding box center [158, 62] width 29 height 14
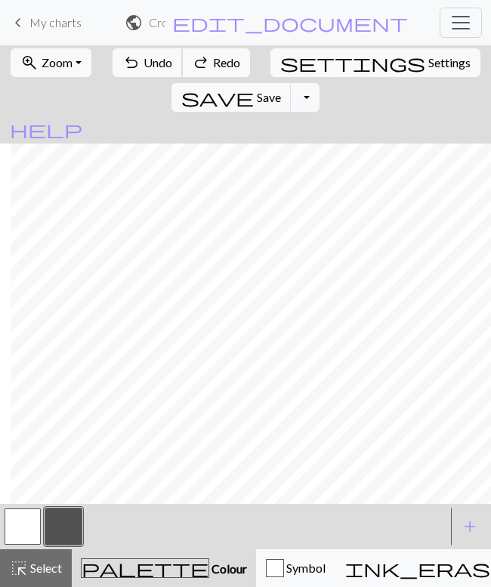
click at [144, 57] on span "Undo" at bounding box center [158, 62] width 29 height 14
click at [33, 535] on button "button" at bounding box center [23, 527] width 36 height 36
click at [77, 513] on button "button" at bounding box center [63, 527] width 36 height 36
click at [159, 67] on span "Undo" at bounding box center [158, 62] width 29 height 14
click at [145, 55] on span "Undo" at bounding box center [158, 62] width 29 height 14
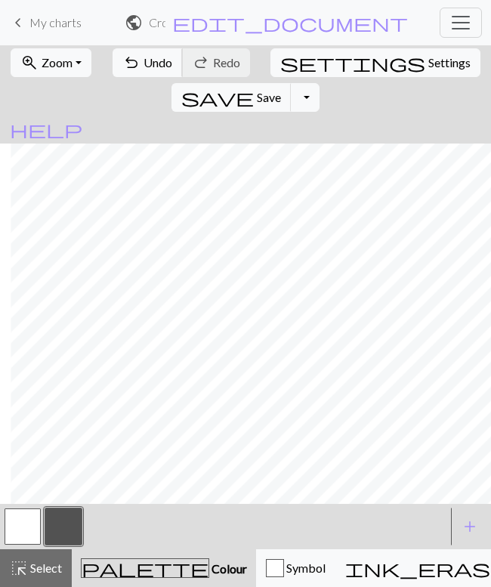
click at [144, 60] on span "Undo" at bounding box center [158, 62] width 29 height 14
click at [32, 527] on button "button" at bounding box center [23, 527] width 36 height 36
click at [66, 532] on button "button" at bounding box center [63, 527] width 36 height 36
click at [54, 64] on span "Zoom" at bounding box center [57, 62] width 31 height 14
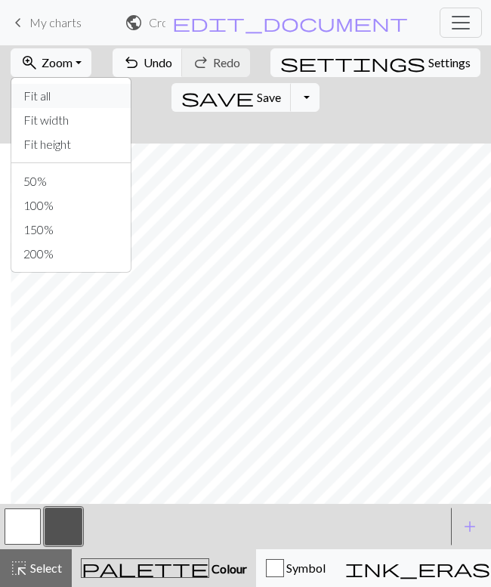
click at [55, 95] on button "Fit all" at bounding box center [70, 96] width 119 height 24
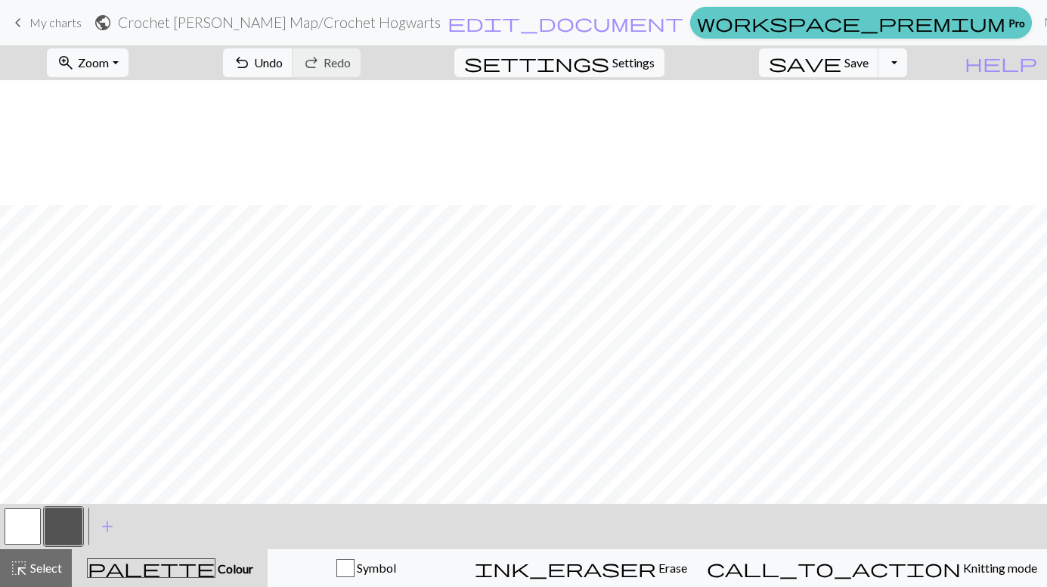
scroll to position [299, 0]
